Goal: Task Accomplishment & Management: Complete application form

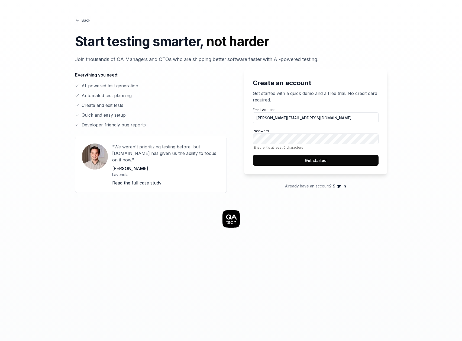
type input "[PERSON_NAME][EMAIL_ADDRESS][DOMAIN_NAME]"
click at [295, 98] on p "Get started with a quick demo and a free trial. No credit card required." at bounding box center [316, 96] width 126 height 13
click at [334, 161] on button "Get started" at bounding box center [316, 160] width 126 height 11
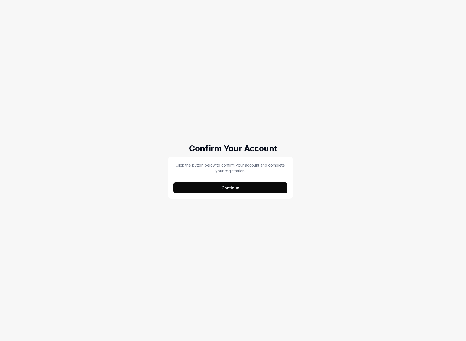
click at [238, 191] on button "Continue" at bounding box center [231, 187] width 114 height 11
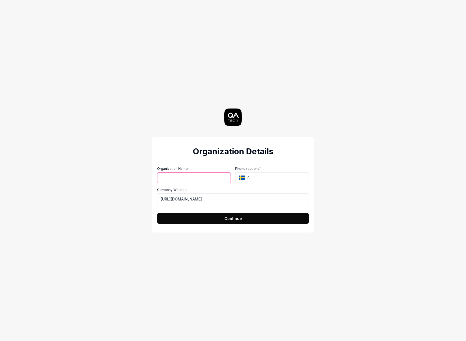
click at [177, 102] on div "Organization Details Organization Name Organization Logo (Square minimum 256x25…" at bounding box center [233, 170] width 243 height 341
click at [190, 176] on input "Organization Name" at bounding box center [194, 177] width 74 height 11
type input "Cledara"
click at [244, 177] on icon "button" at bounding box center [242, 177] width 7 height 4
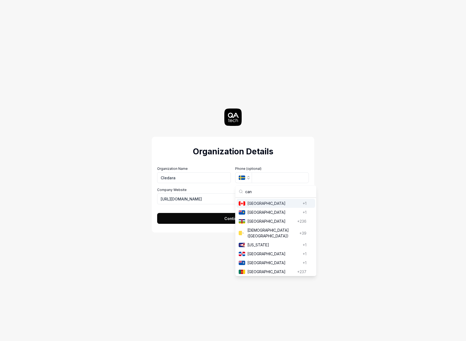
type input "can"
click at [248, 203] on span "Canada" at bounding box center [274, 203] width 53 height 6
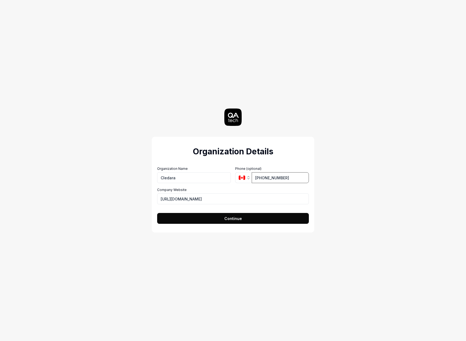
type input "(367) 331-4465"
click at [382, 201] on div "Organization Details Organization Name Cledara Organization Logo (Square minimu…" at bounding box center [233, 170] width 466 height 341
click at [268, 217] on button "Continue" at bounding box center [233, 218] width 152 height 11
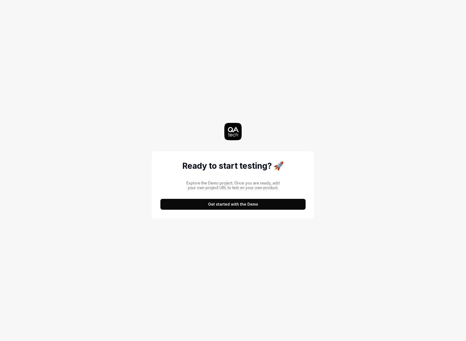
click at [270, 207] on button "Get started with the Demo" at bounding box center [233, 204] width 145 height 11
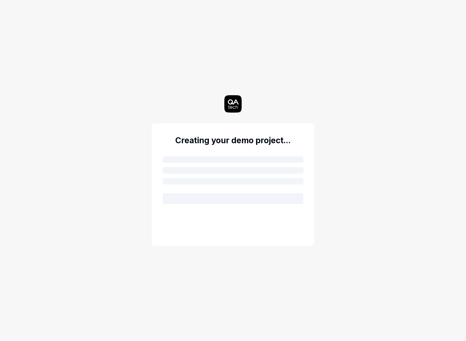
click at [342, 236] on div "Creating your demo project..." at bounding box center [233, 170] width 243 height 341
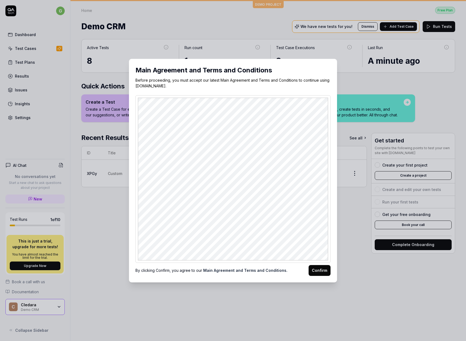
click at [318, 270] on button "Confirm" at bounding box center [320, 270] width 22 height 11
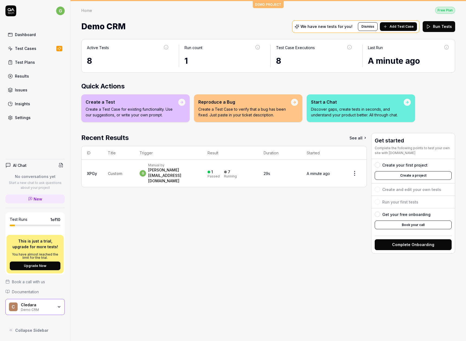
click at [176, 107] on p "Create a Test Case for existing functionality. Use our suggestions, or write yo…" at bounding box center [132, 111] width 93 height 11
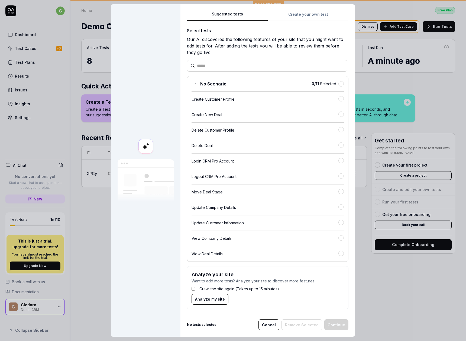
click at [267, 321] on button "Cancel" at bounding box center [269, 324] width 21 height 11
